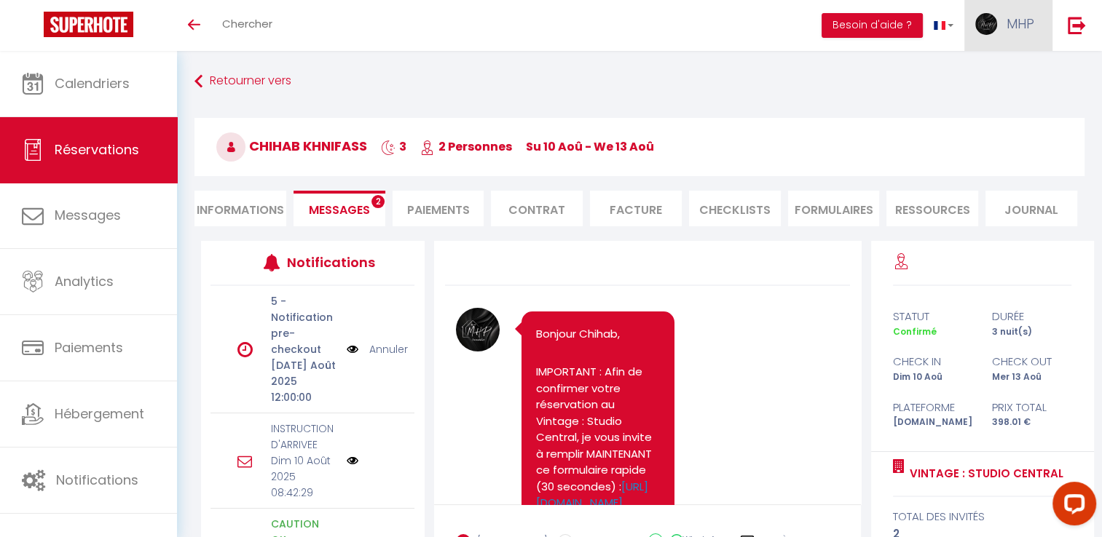
click at [1014, 19] on span "MHP" at bounding box center [1020, 24] width 28 height 18
click at [1001, 95] on link "Équipe" at bounding box center [994, 99] width 108 height 25
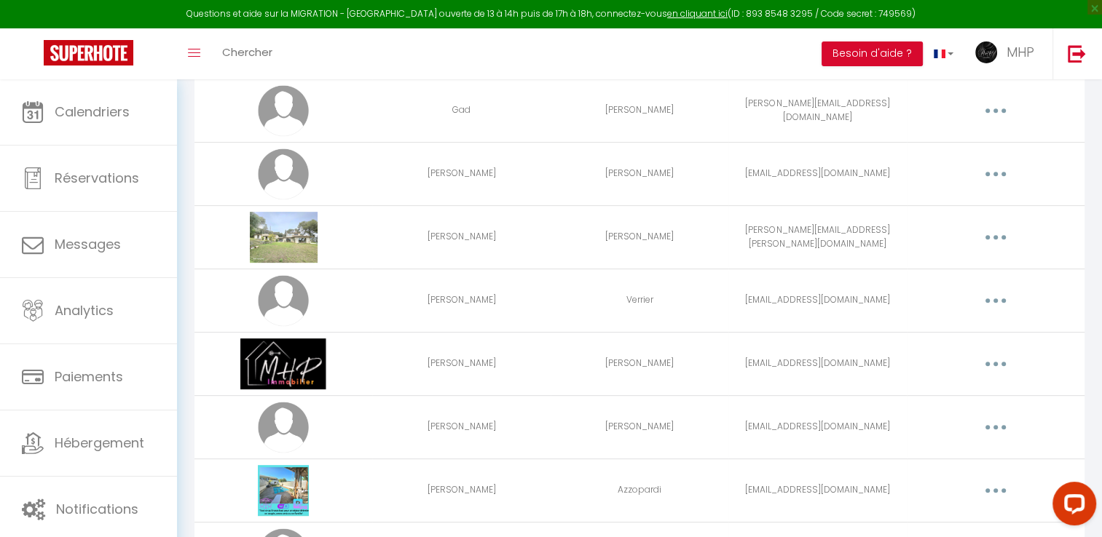
scroll to position [655, 0]
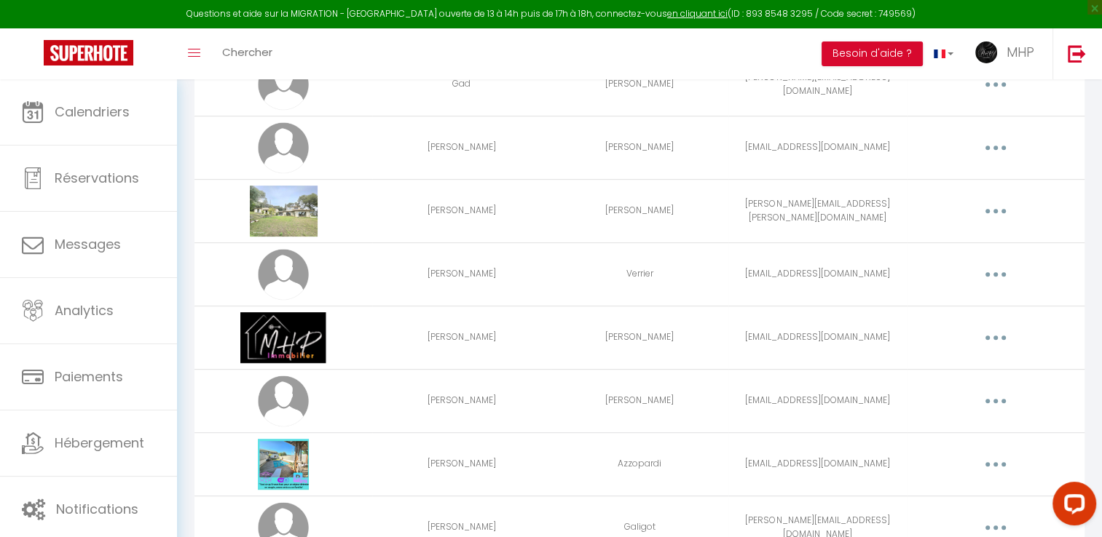
click at [995, 336] on icon "button" at bounding box center [995, 338] width 4 height 4
click at [950, 366] on link "Editer" at bounding box center [958, 371] width 108 height 25
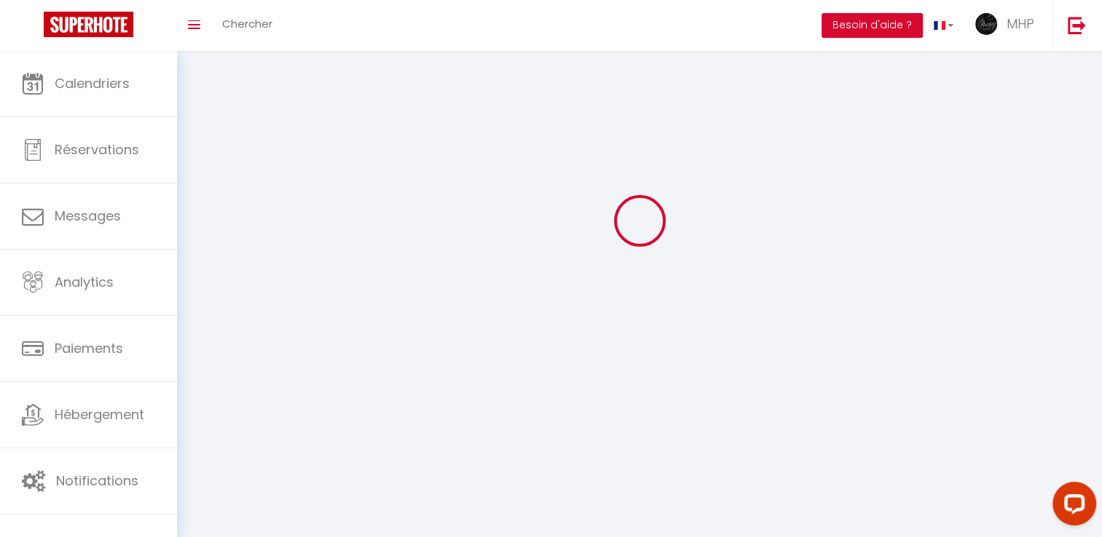
type input "[PERSON_NAME]"
type input "[EMAIL_ADDRESS][DOMAIN_NAME]"
type textarea "[URL][DOMAIN_NAME]"
checkbox input "true"
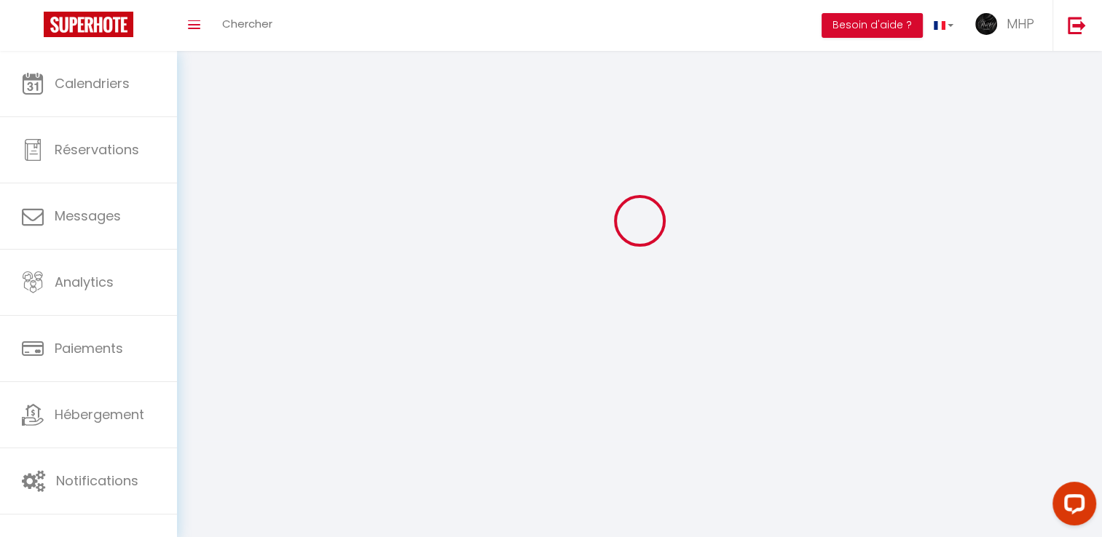
checkbox input "true"
checkbox input "false"
checkbox input "true"
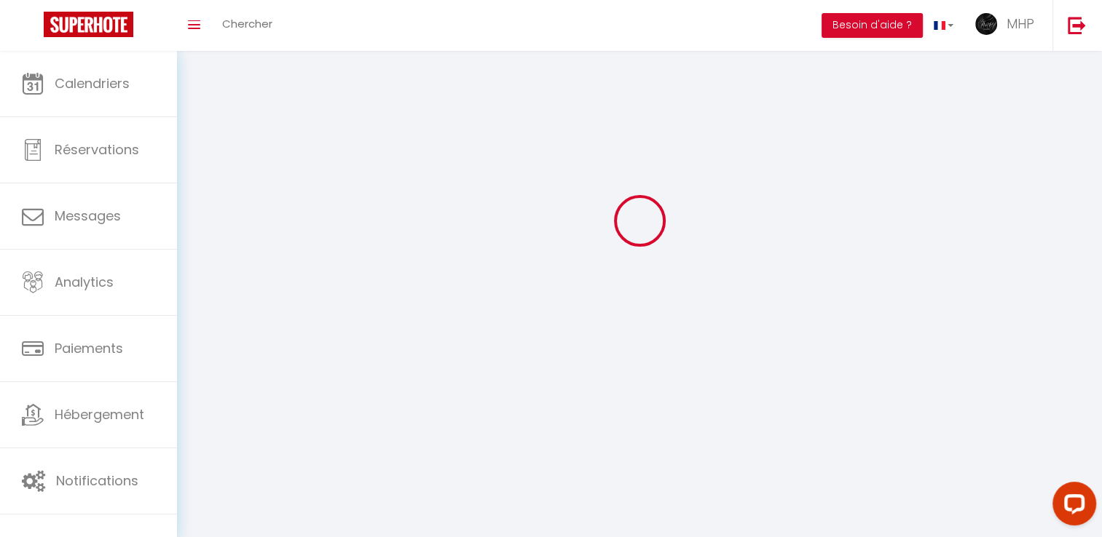
checkbox input "true"
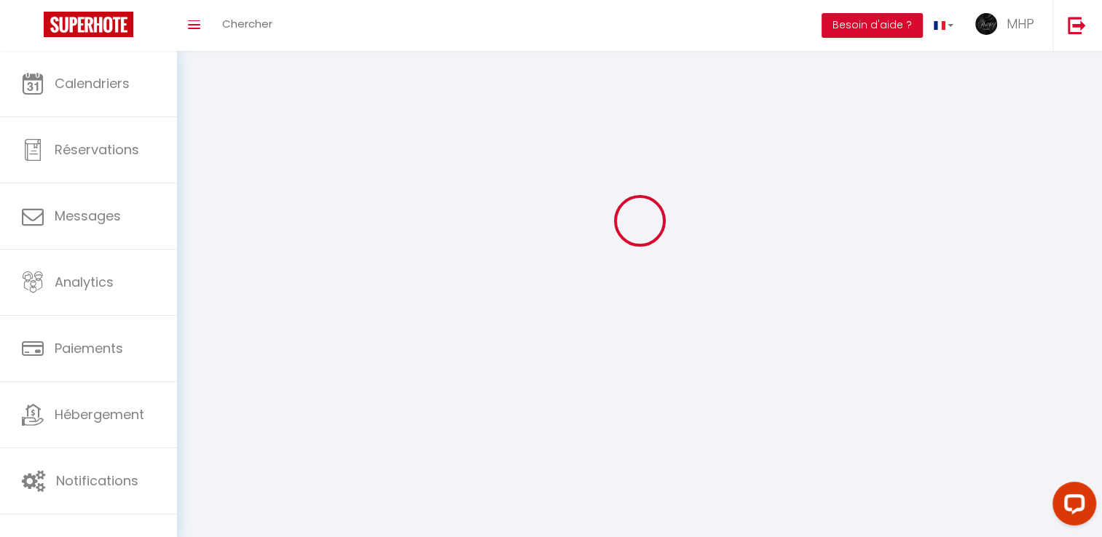
checkbox input "true"
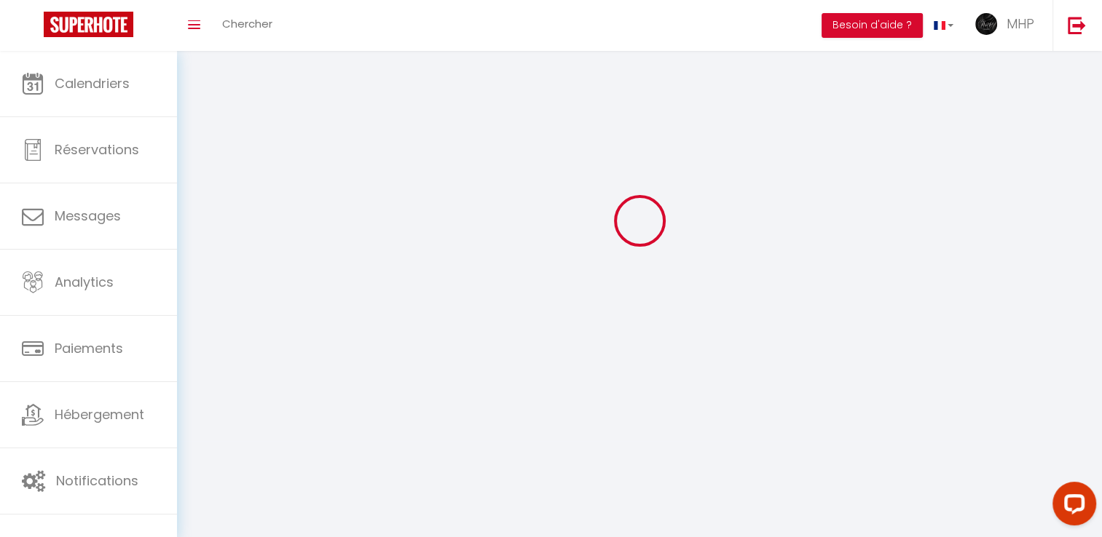
checkbox input "true"
select select
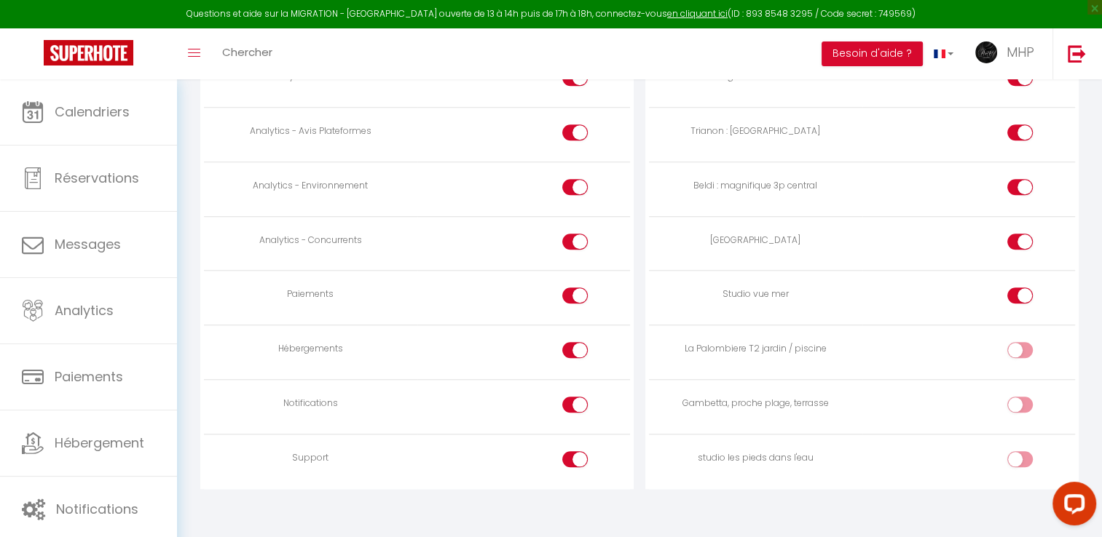
click at [1010, 343] on div at bounding box center [1019, 350] width 25 height 16
click at [1019, 343] on input "checkbox" at bounding box center [1031, 353] width 25 height 22
checkbox input "true"
click at [1020, 397] on input "checkbox" at bounding box center [1031, 408] width 25 height 22
checkbox input "true"
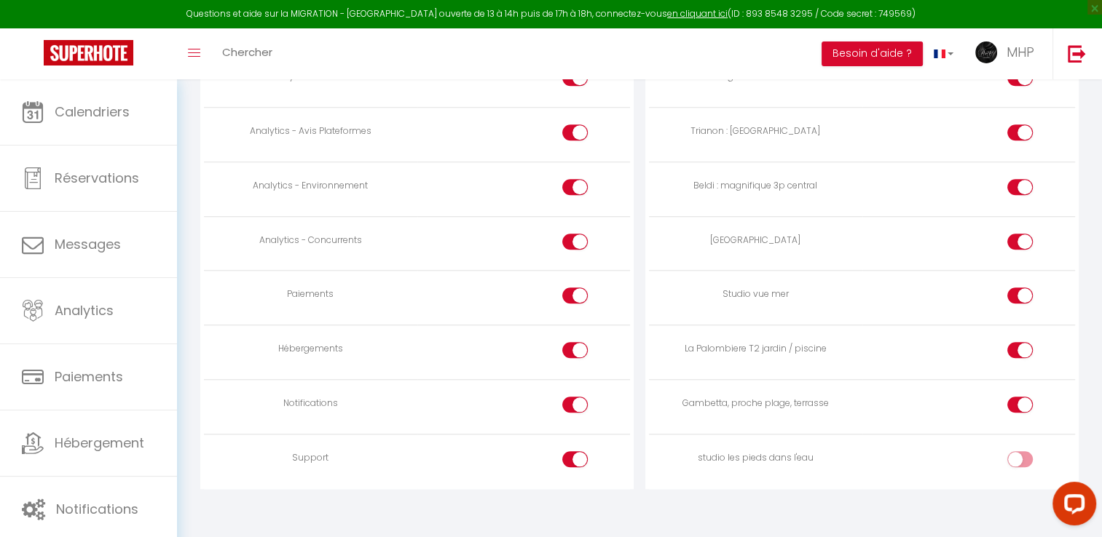
click at [1015, 451] on div at bounding box center [1019, 459] width 25 height 16
click at [1019, 451] on input "checkbox" at bounding box center [1031, 462] width 25 height 22
checkbox input "true"
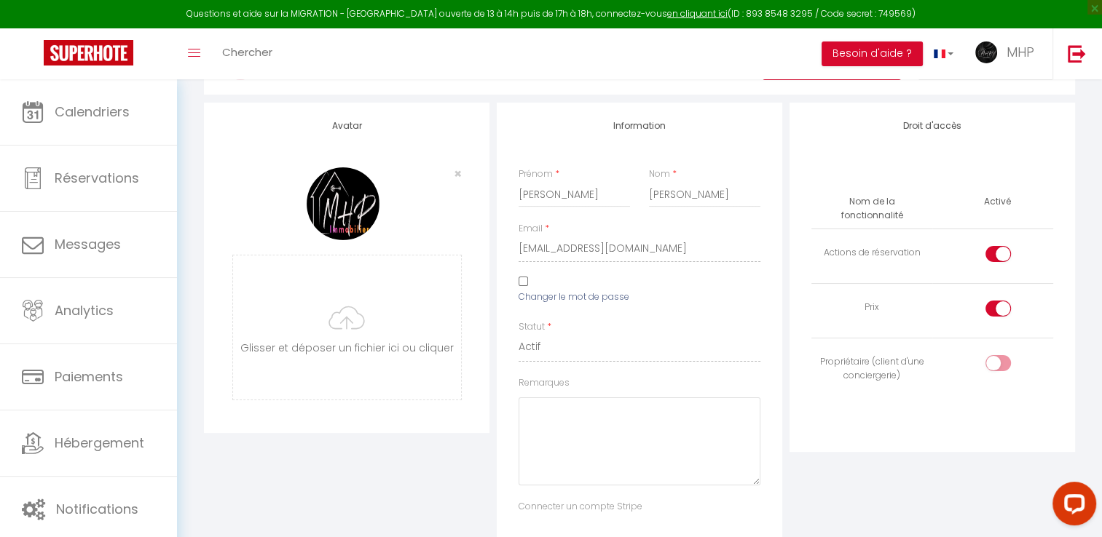
scroll to position [0, 0]
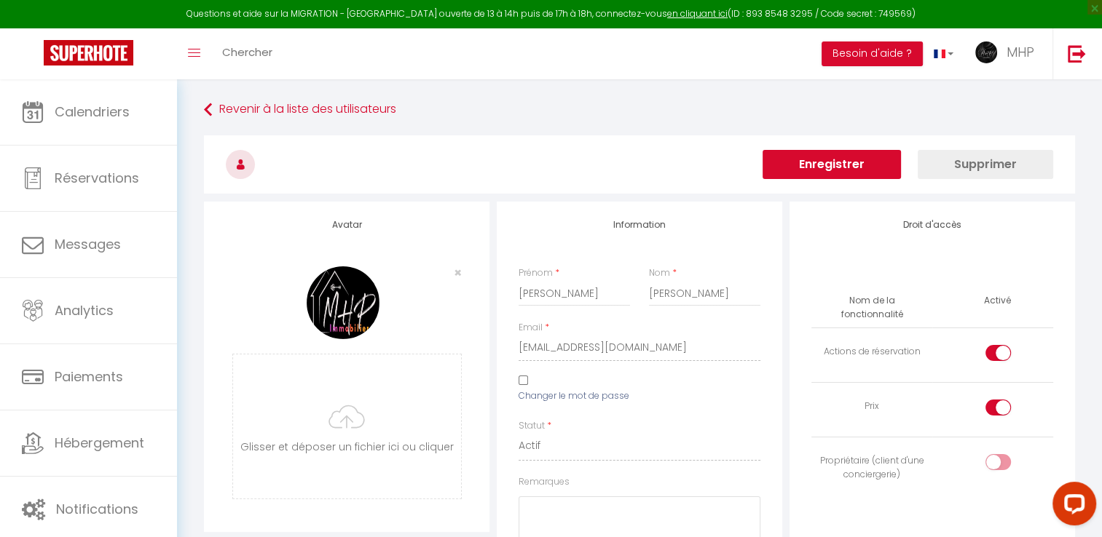
click at [859, 163] on button "Enregistrer" at bounding box center [831, 164] width 138 height 29
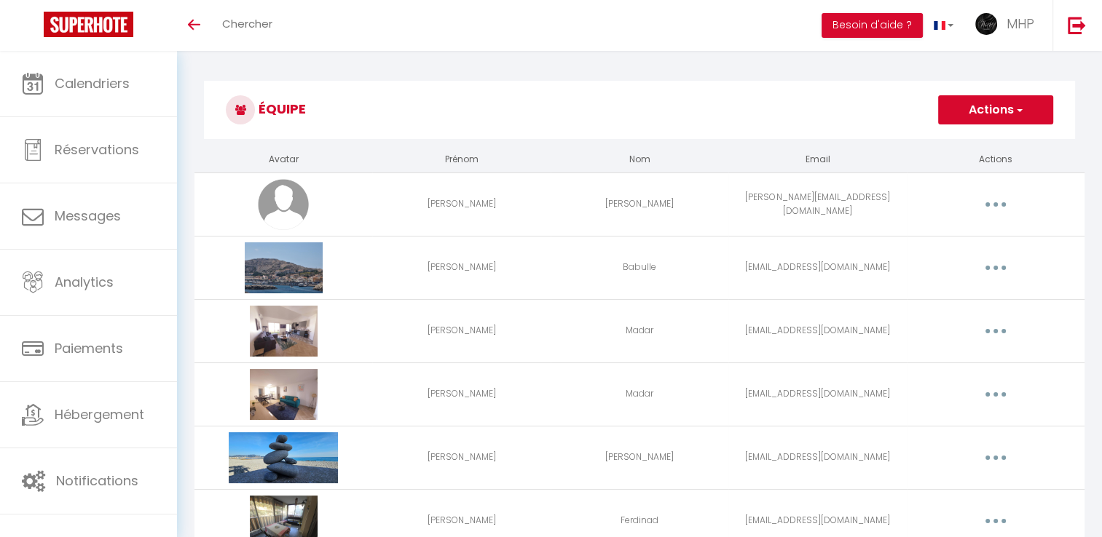
click at [992, 202] on button "button" at bounding box center [995, 204] width 41 height 23
click at [960, 239] on link "Editer" at bounding box center [958, 238] width 108 height 25
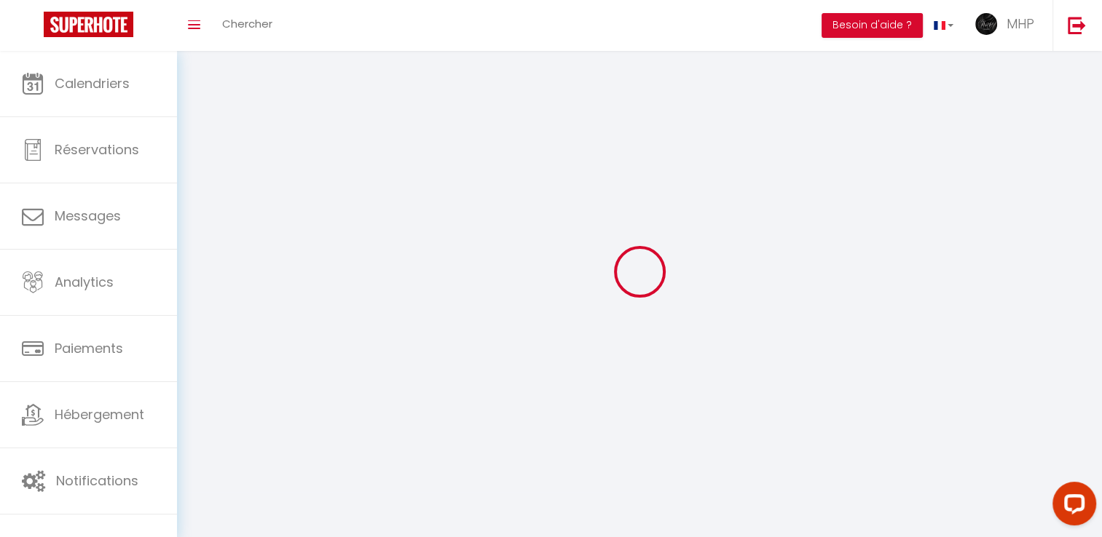
type input "[PERSON_NAME]"
type input "[PERSON_NAME][EMAIL_ADDRESS][DOMAIN_NAME]"
type textarea "https://app.superhote.com/#/connect/acJZ6QvuuH"
checkbox input "false"
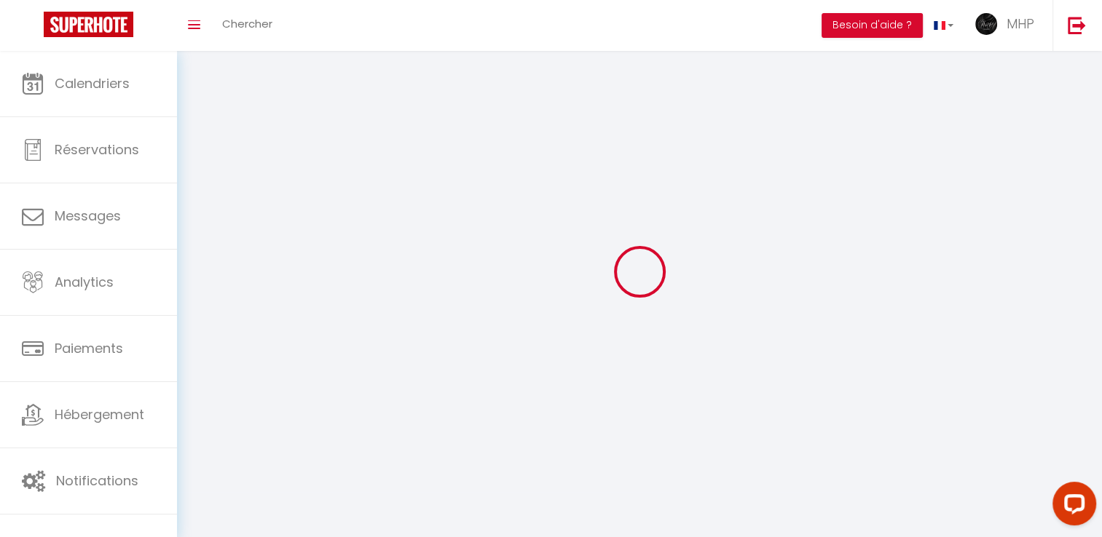
checkbox input "false"
checkbox input "true"
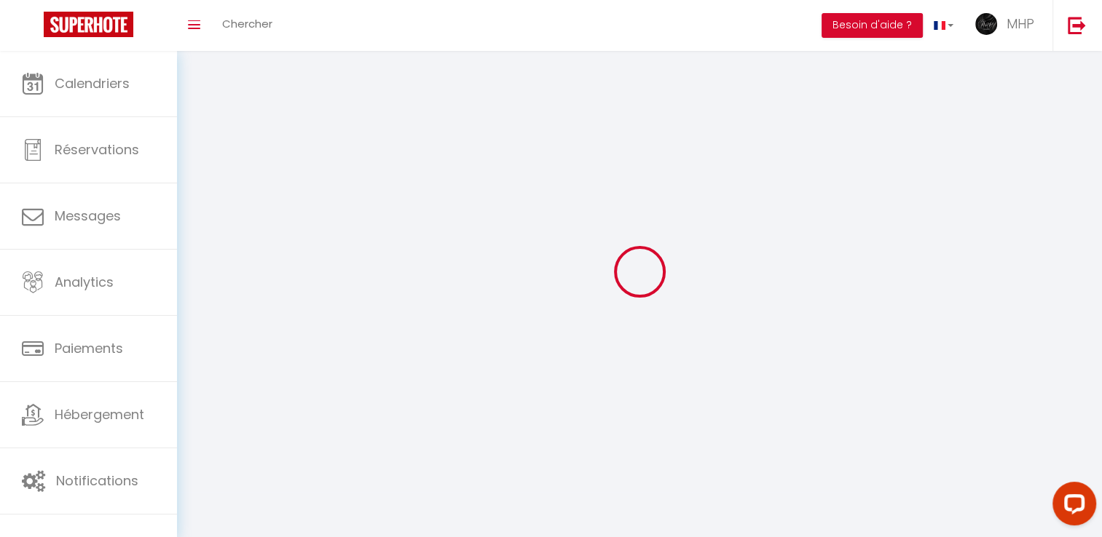
checkbox input "true"
checkbox input "false"
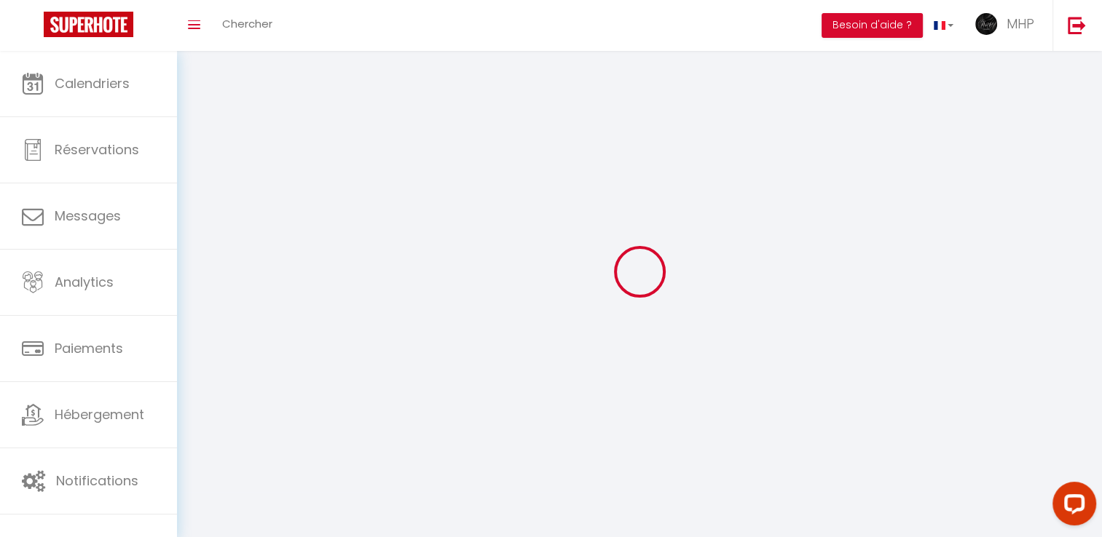
checkbox input "false"
checkbox input "true"
checkbox input "false"
select select
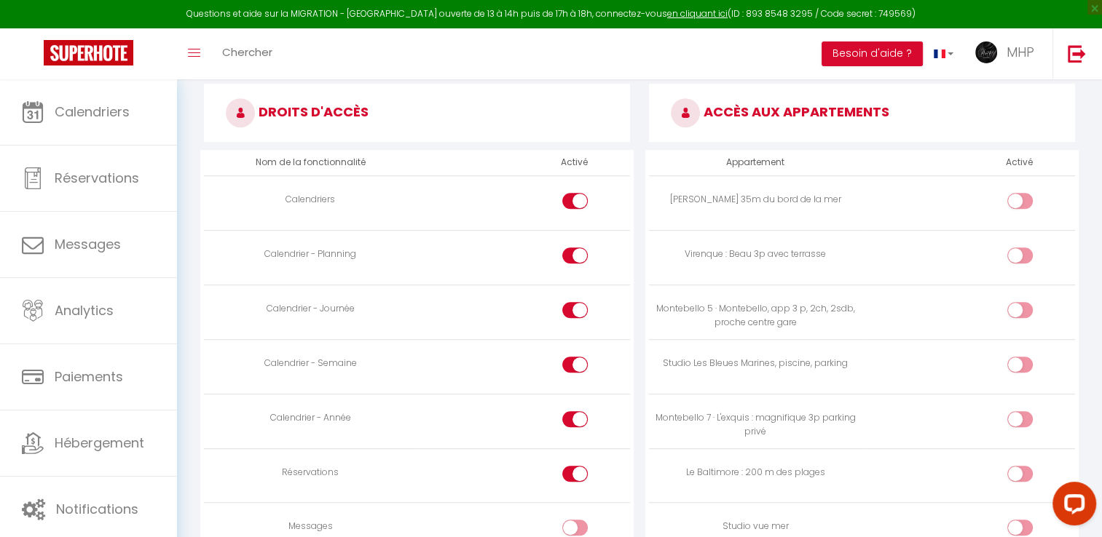
scroll to position [801, 0]
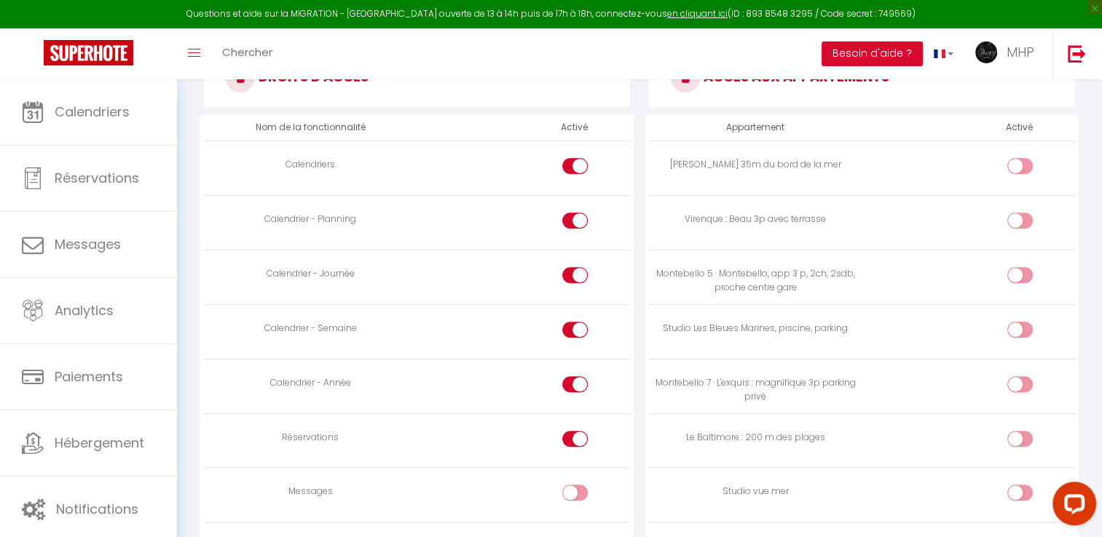
click at [1021, 327] on input "checkbox" at bounding box center [1031, 333] width 25 height 22
checkbox input "true"
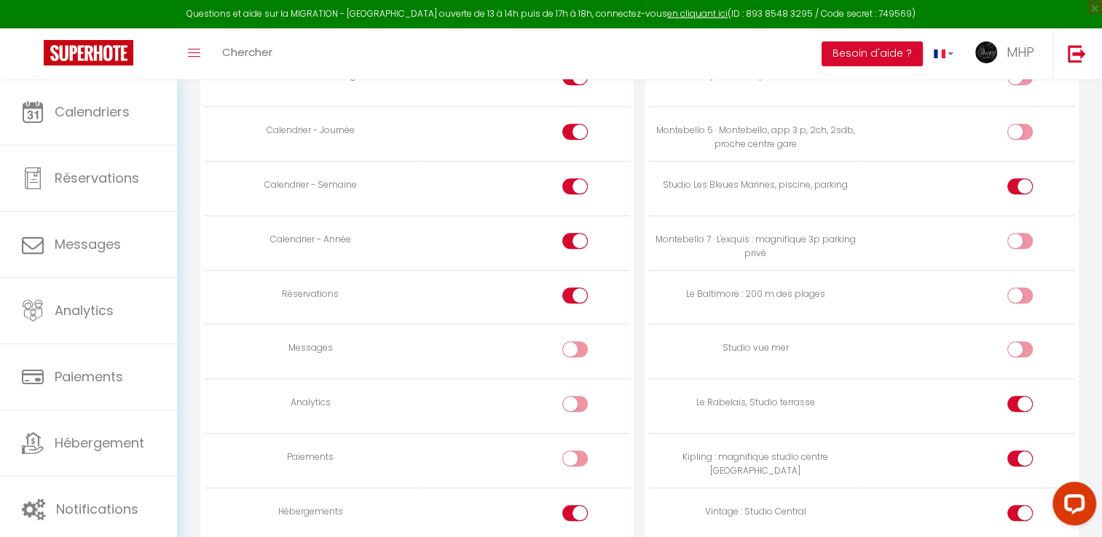
scroll to position [947, 0]
click at [1013, 285] on div at bounding box center [1019, 293] width 25 height 16
click at [1019, 285] on input "checkbox" at bounding box center [1031, 296] width 25 height 22
checkbox input "true"
click at [1017, 343] on div at bounding box center [1019, 347] width 25 height 16
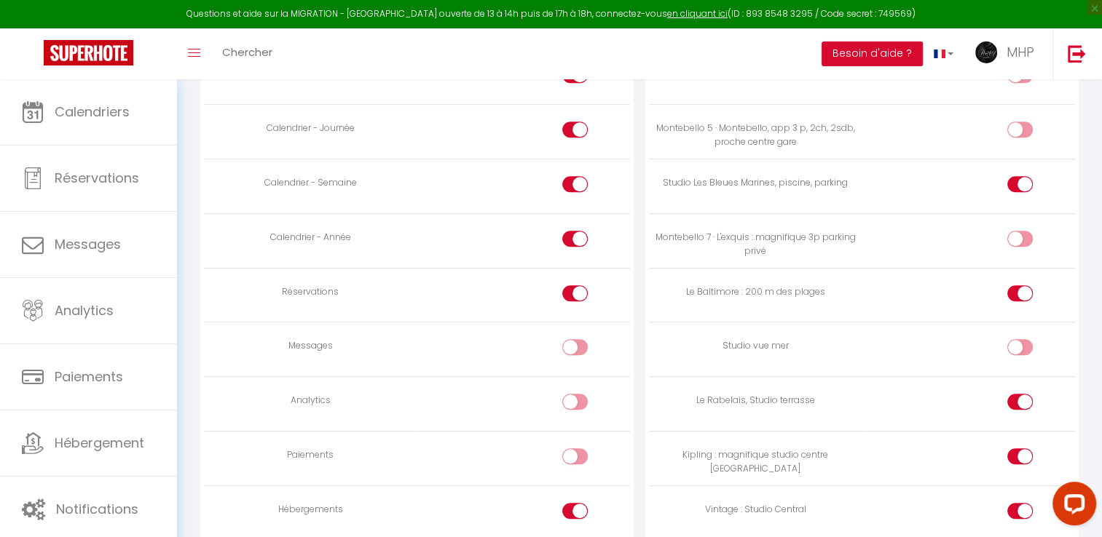
click at [1019, 343] on input "checkbox" at bounding box center [1031, 350] width 25 height 22
checkbox input "true"
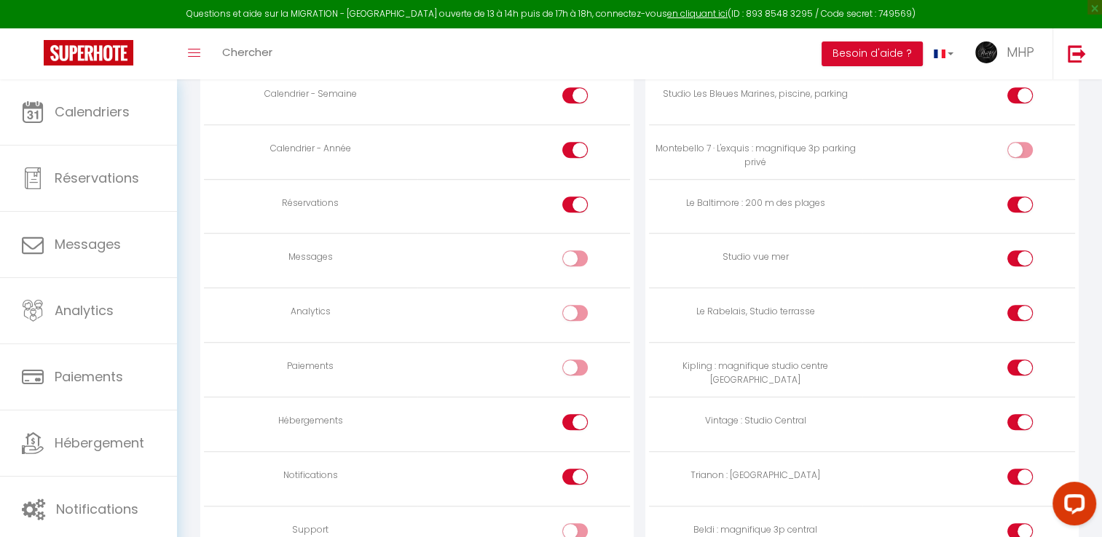
scroll to position [1092, 0]
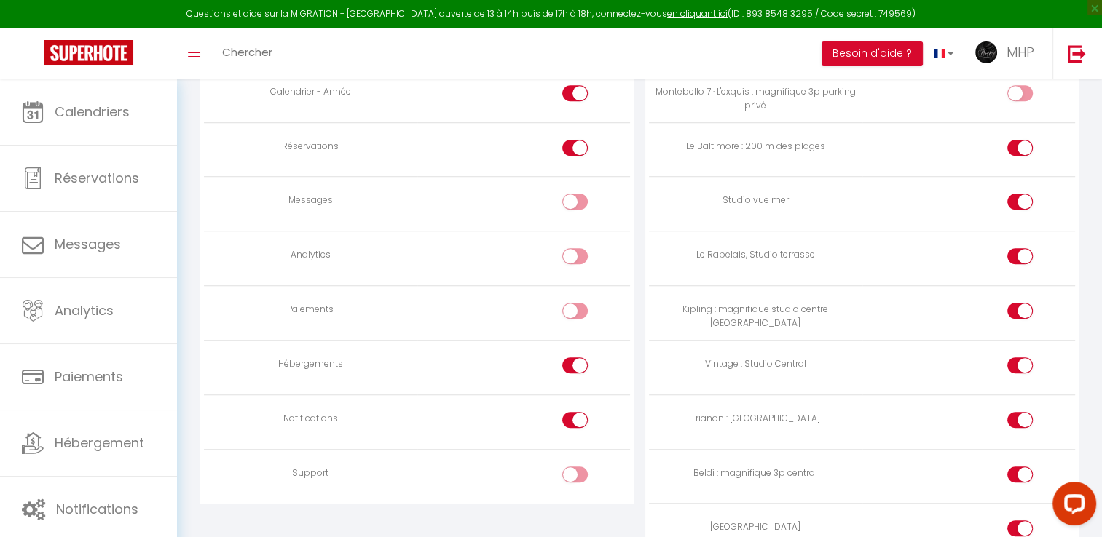
click at [1016, 307] on div at bounding box center [1019, 311] width 25 height 16
click at [1019, 307] on input "checkbox" at bounding box center [1031, 314] width 25 height 22
checkbox input "false"
click at [1022, 366] on input "checkbox" at bounding box center [1031, 369] width 25 height 22
checkbox input "false"
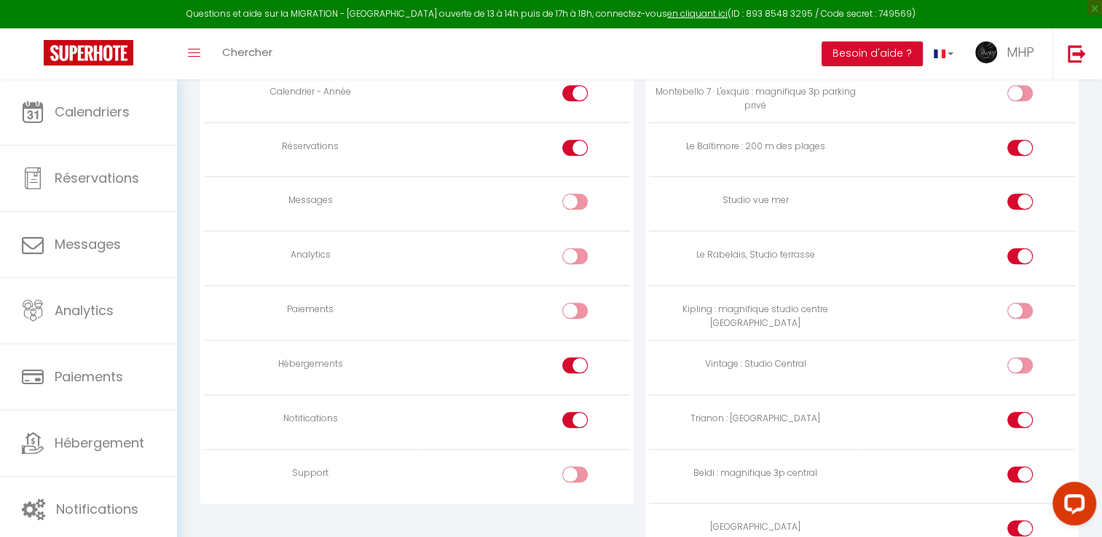
click at [1013, 412] on div at bounding box center [1019, 420] width 25 height 16
click at [1019, 412] on input "checkbox" at bounding box center [1031, 423] width 25 height 22
checkbox input "false"
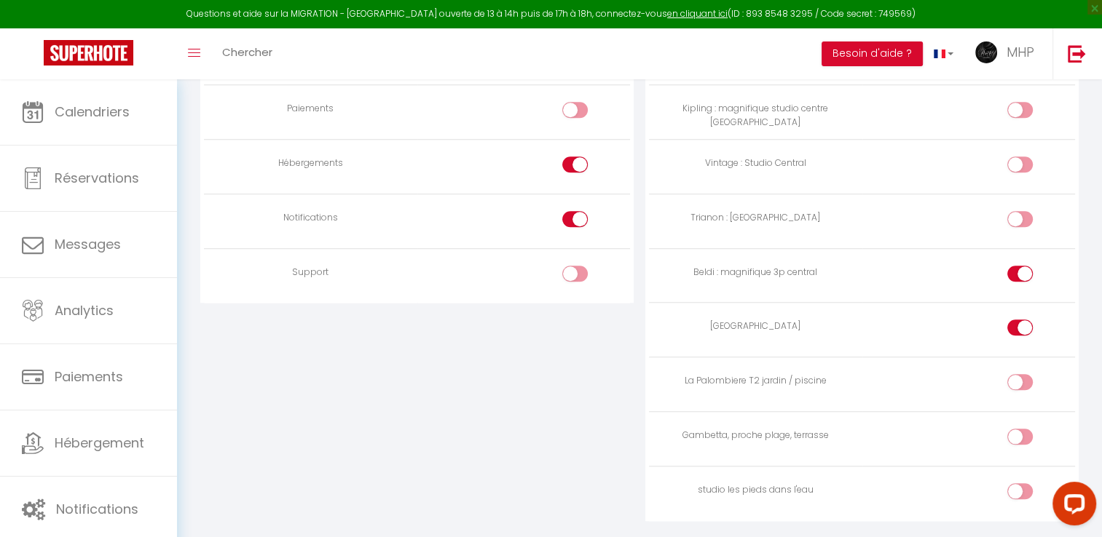
scroll to position [1311, 0]
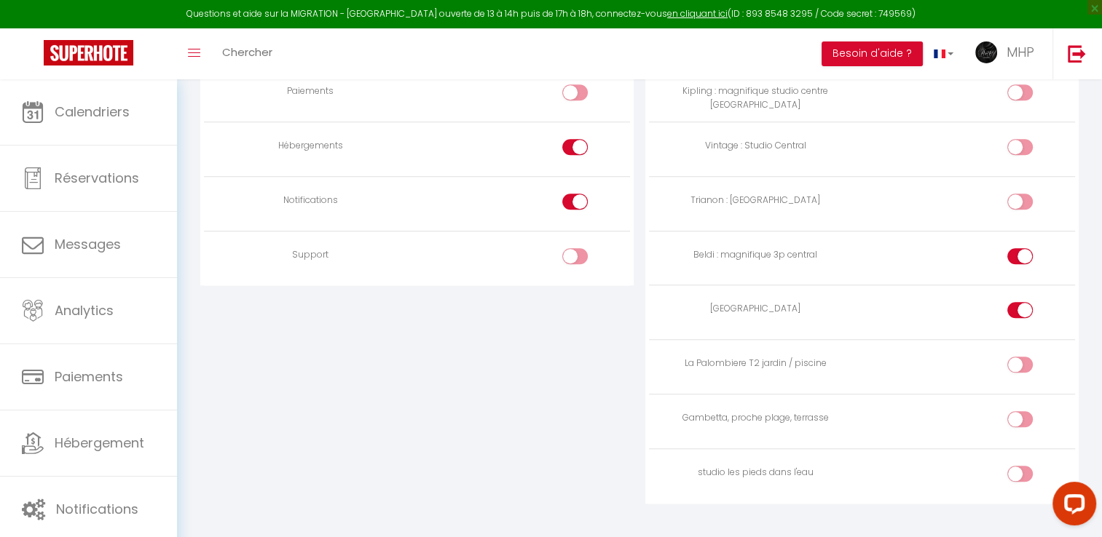
click at [1019, 248] on input "checkbox" at bounding box center [1031, 259] width 25 height 22
checkbox input "false"
click at [1024, 466] on input "checkbox" at bounding box center [1031, 477] width 25 height 22
checkbox input "true"
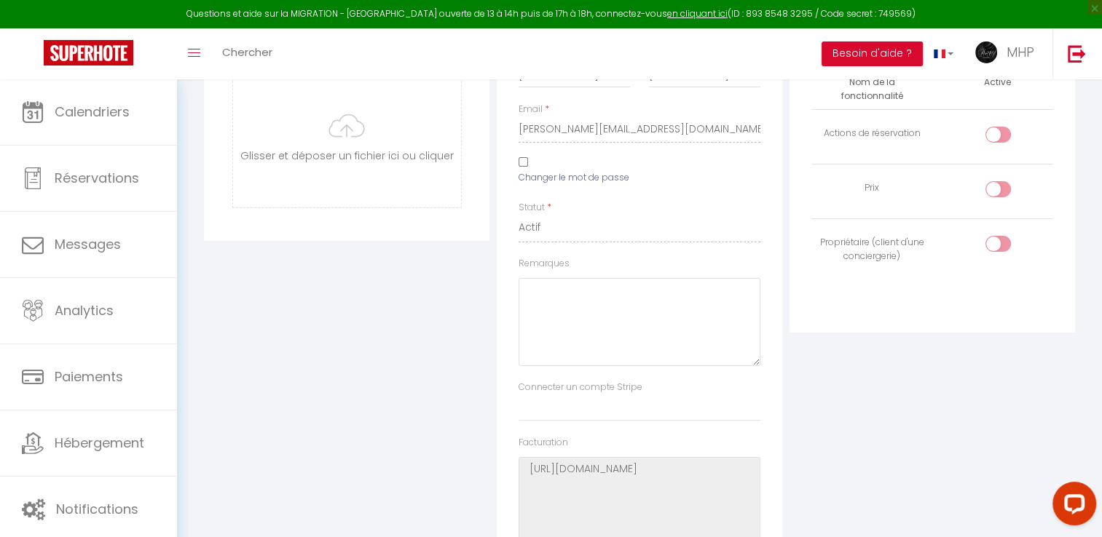
scroll to position [0, 0]
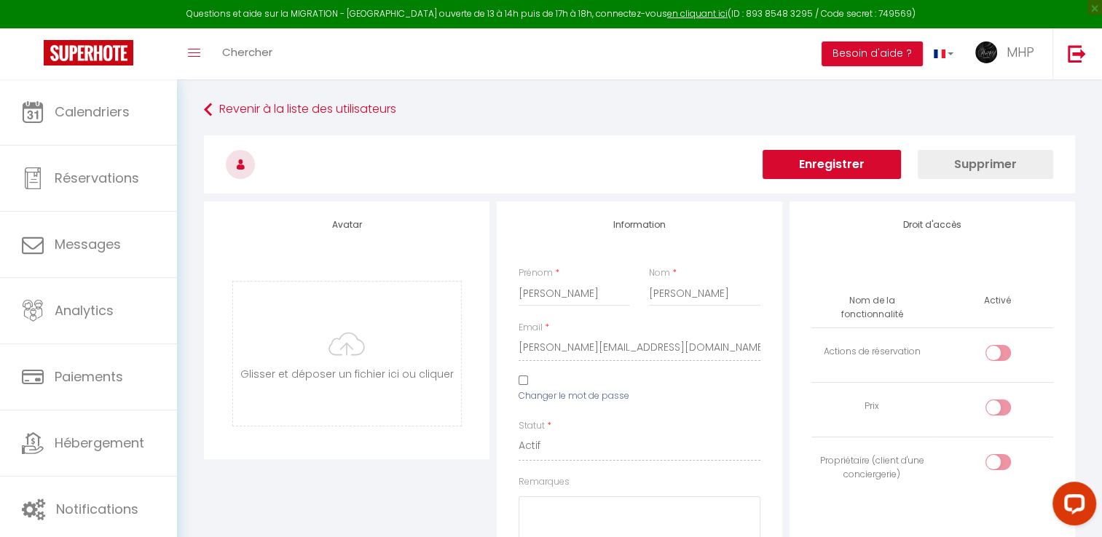
click at [837, 165] on button "Enregistrer" at bounding box center [831, 164] width 138 height 29
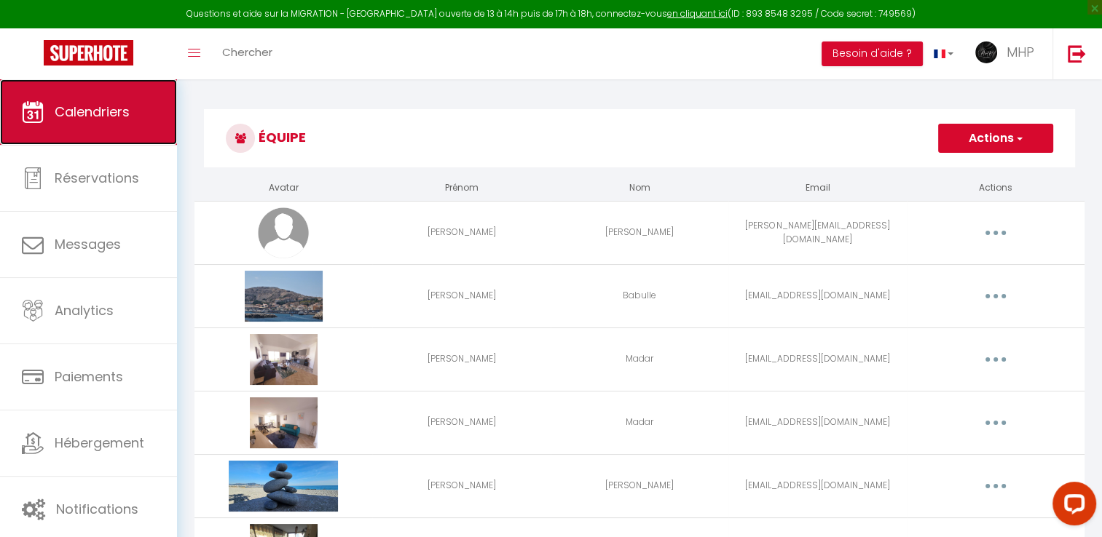
click at [71, 109] on span "Calendriers" at bounding box center [92, 112] width 75 height 18
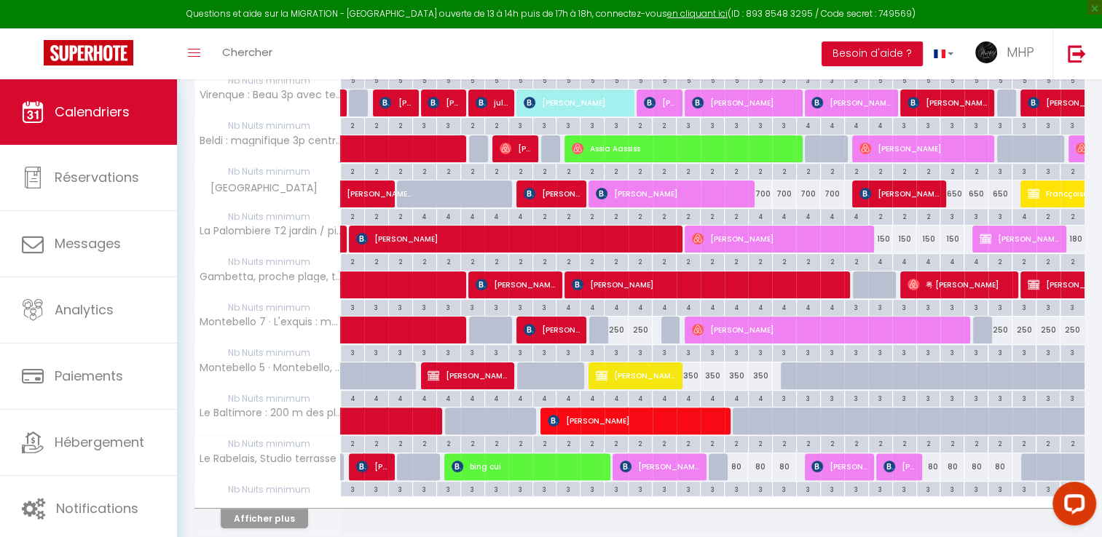
scroll to position [291, 0]
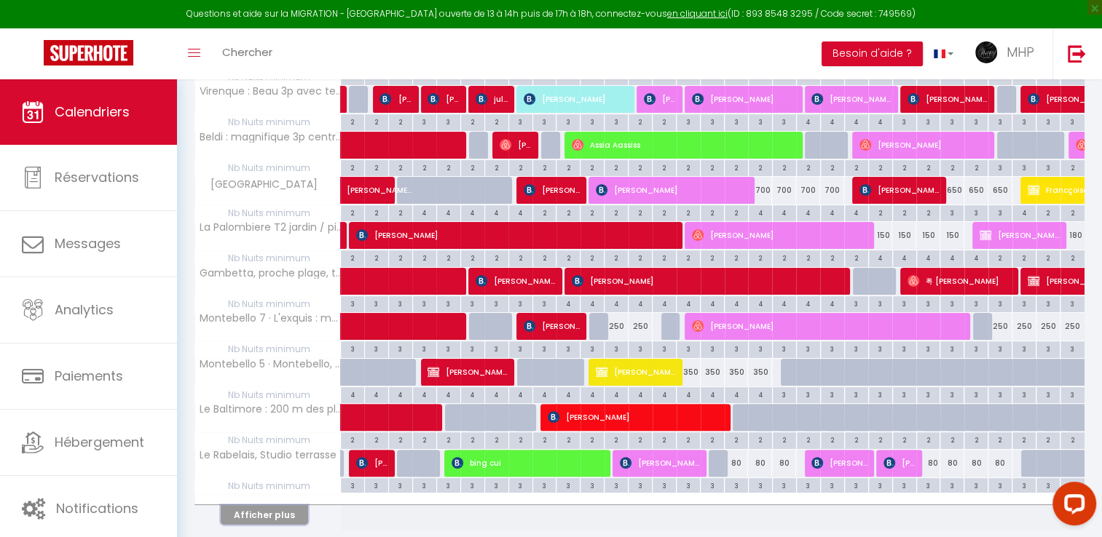
click at [285, 509] on button "Afficher plus" at bounding box center [264, 515] width 87 height 20
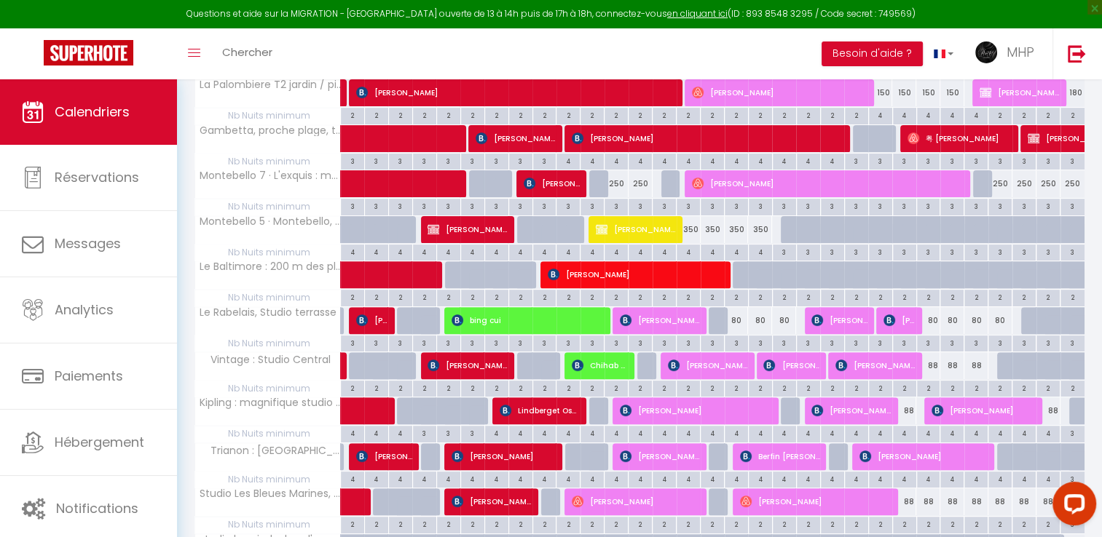
scroll to position [503, 0]
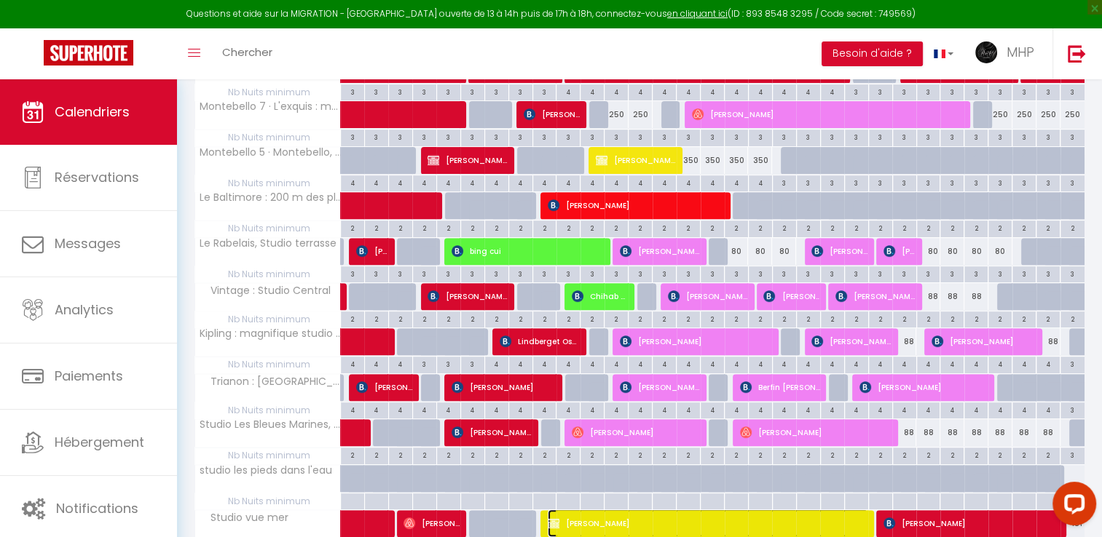
click at [588, 526] on span "Jonathan Raimbault" at bounding box center [708, 524] width 320 height 28
select select "OK"
select select "KO"
select select "0"
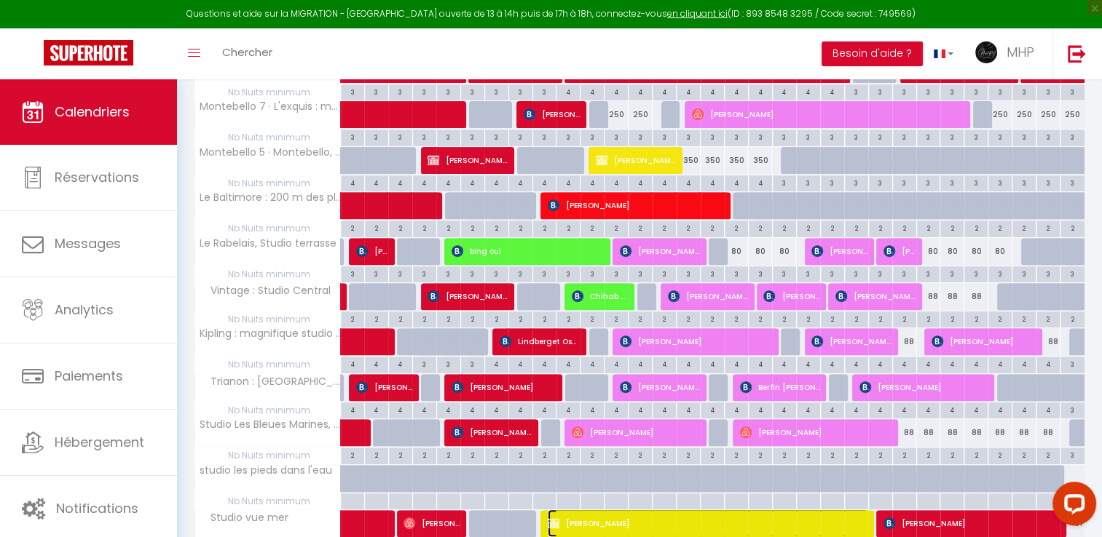
select select "1"
select select
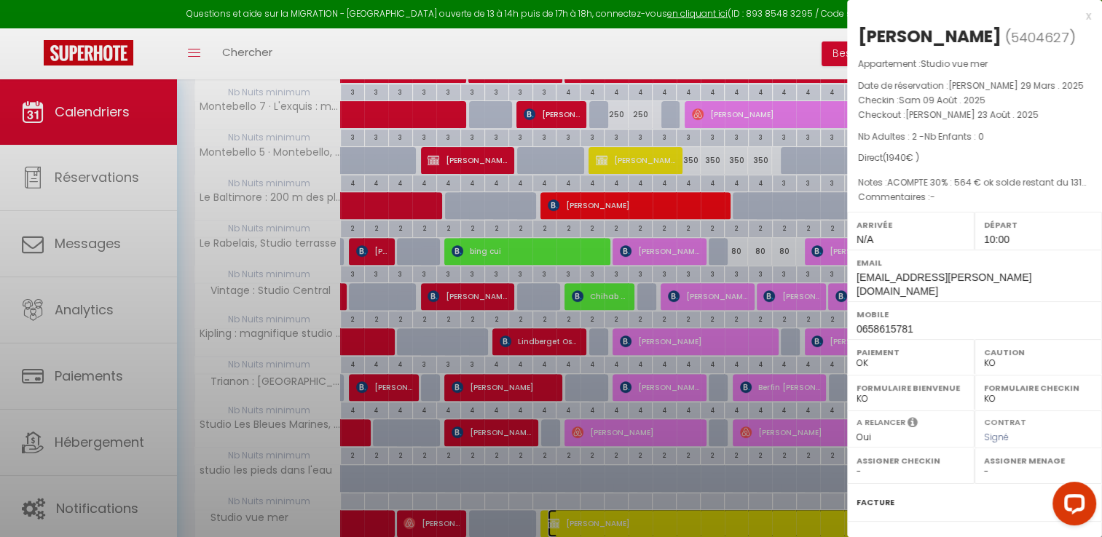
select select "40441"
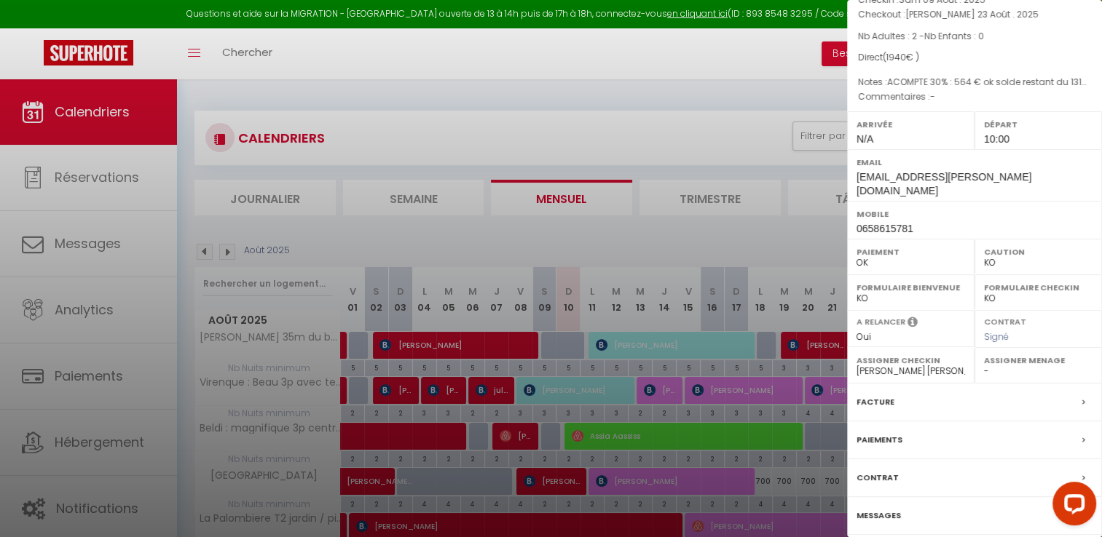
scroll to position [0, 0]
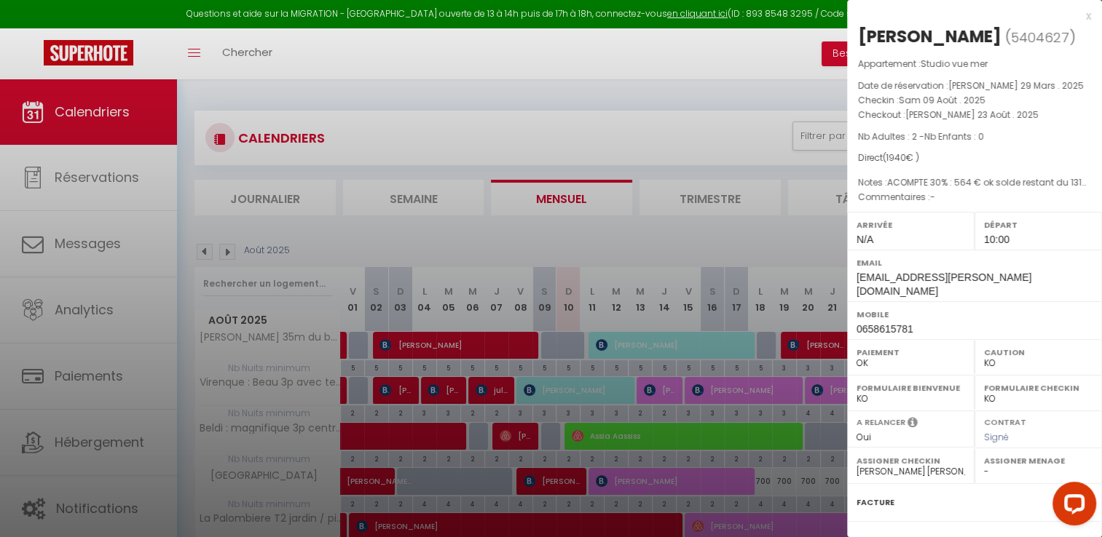
click at [446, 91] on div at bounding box center [551, 268] width 1102 height 537
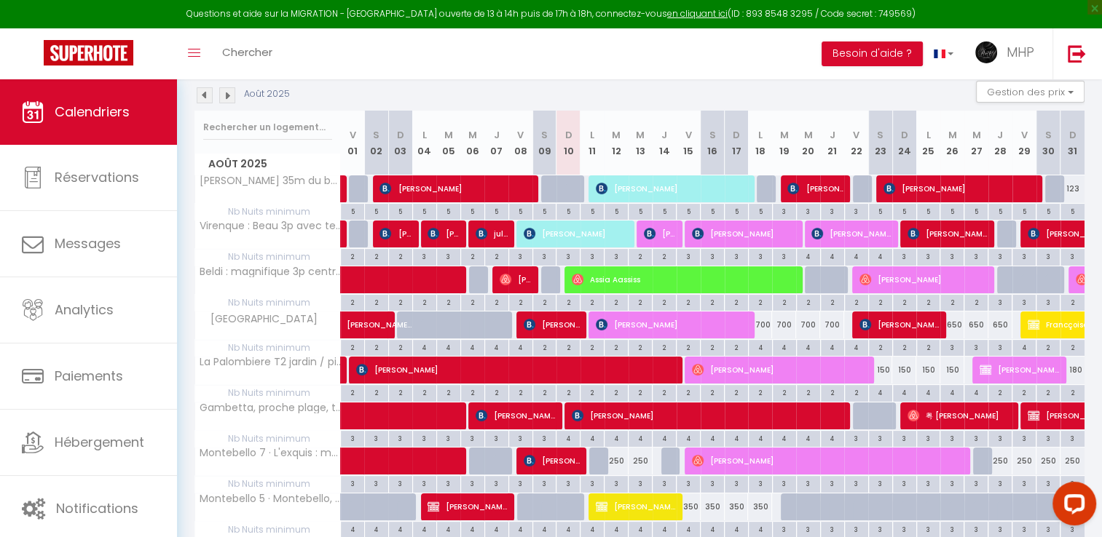
scroll to position [146, 0]
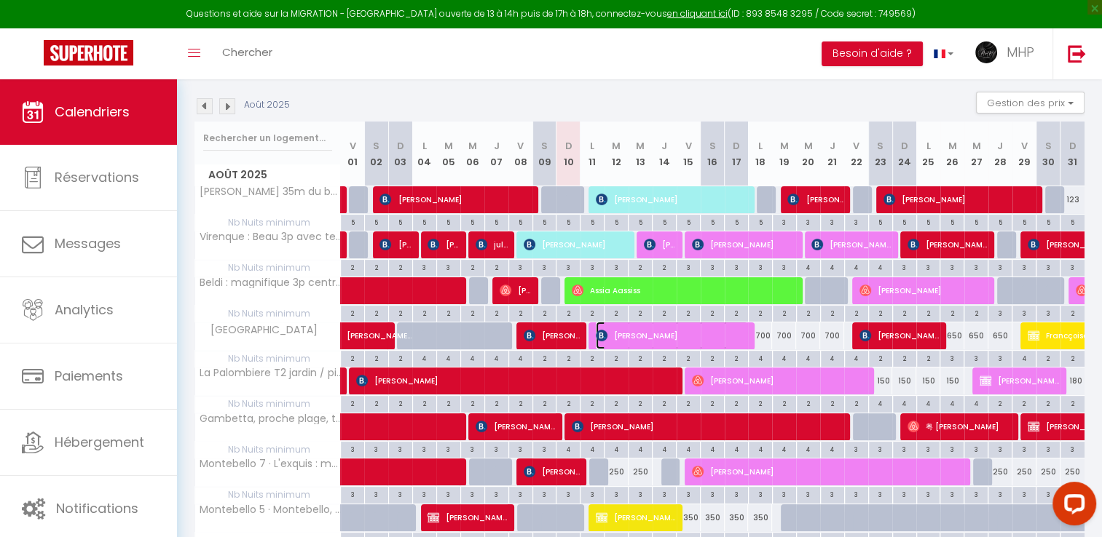
click at [625, 339] on span "xiaofei zhan" at bounding box center [672, 336] width 152 height 28
select select "40247"
